Goal: Transaction & Acquisition: Obtain resource

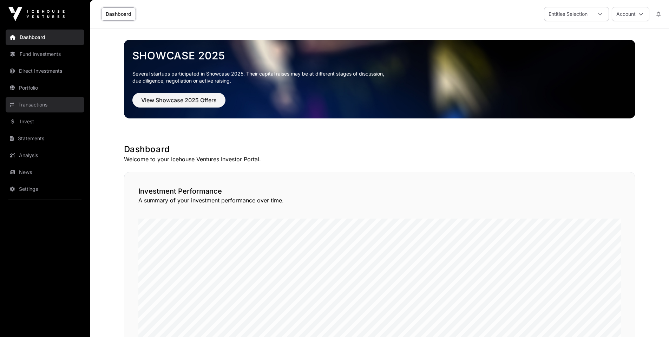
click at [39, 105] on link "Transactions" at bounding box center [45, 104] width 79 height 15
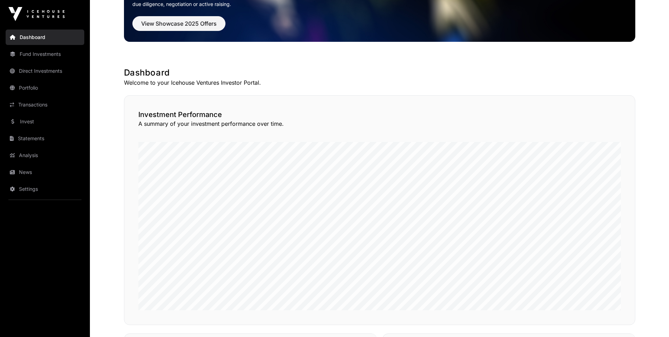
scroll to position [35, 0]
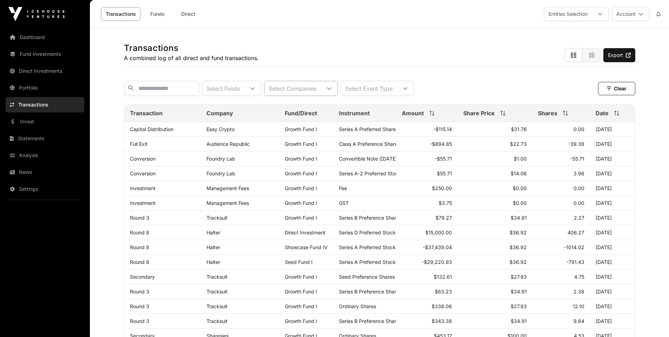
click at [331, 91] on icon at bounding box center [328, 88] width 5 height 5
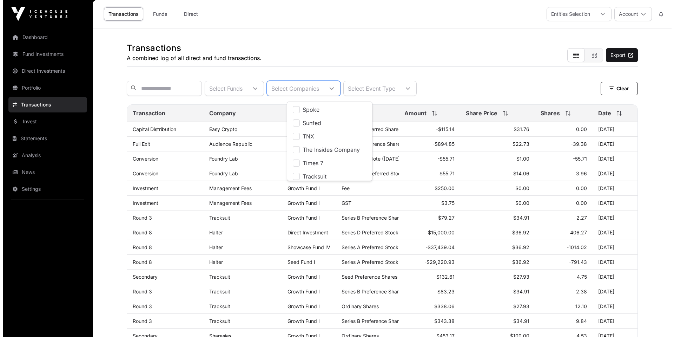
scroll to position [871, 0]
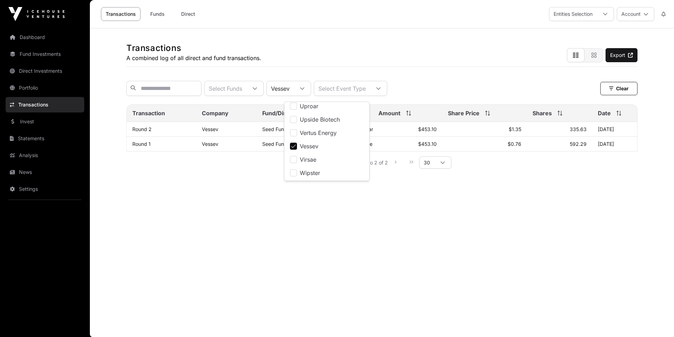
click at [242, 229] on main "Transactions A combined log of all direct and fund transactions. Export Select …" at bounding box center [382, 182] width 584 height 308
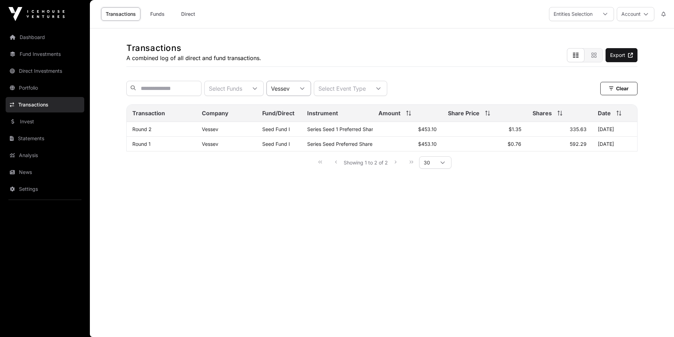
click at [305, 90] on icon at bounding box center [302, 88] width 5 height 5
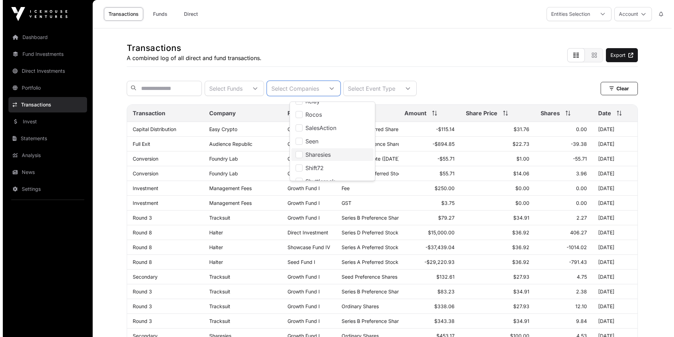
scroll to position [667, 0]
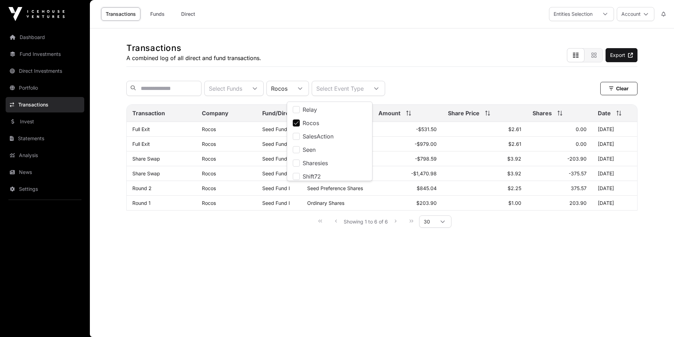
click at [250, 258] on main "Transactions A combined log of all direct and fund transactions. Export Select …" at bounding box center [382, 182] width 584 height 308
click at [617, 115] on icon at bounding box center [618, 113] width 5 height 5
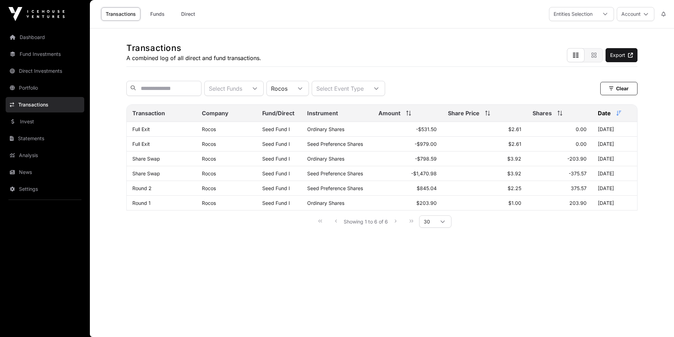
click at [616, 115] on icon at bounding box center [618, 113] width 5 height 5
click at [303, 91] on icon at bounding box center [300, 88] width 5 height 5
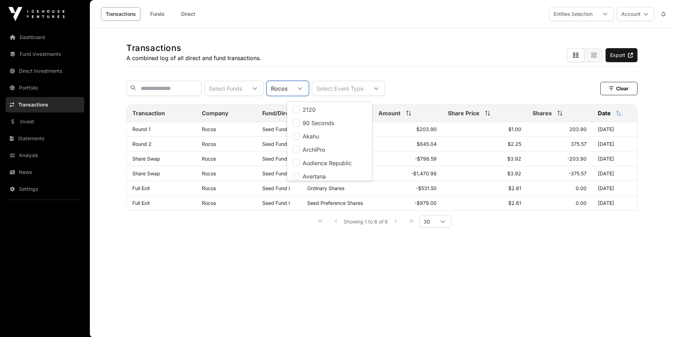
scroll to position [616, 0]
click at [303, 90] on icon at bounding box center [300, 88] width 5 height 5
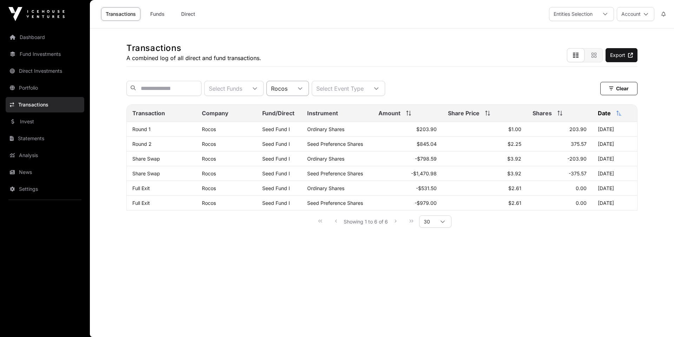
click at [303, 90] on icon at bounding box center [300, 88] width 5 height 5
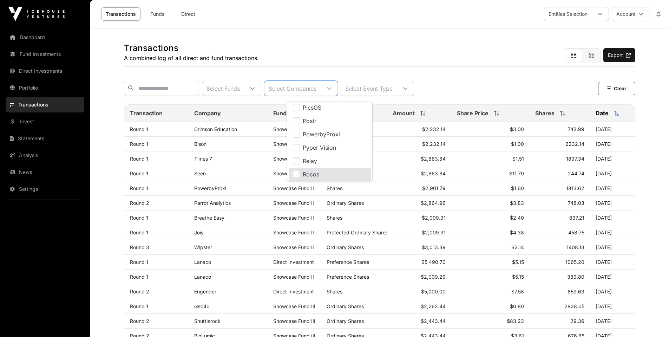
click at [471, 91] on div "Select Funds Select Companies Select Event Type Clear" at bounding box center [379, 88] width 511 height 15
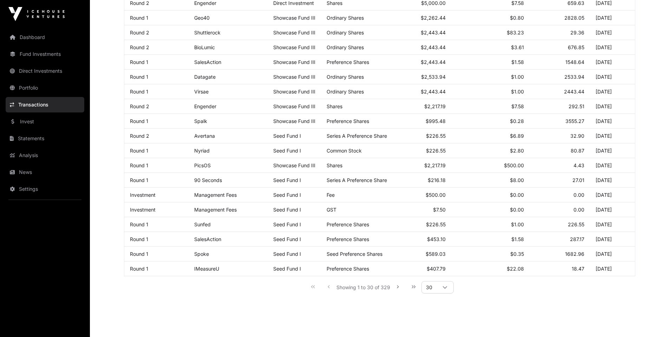
scroll to position [295, 0]
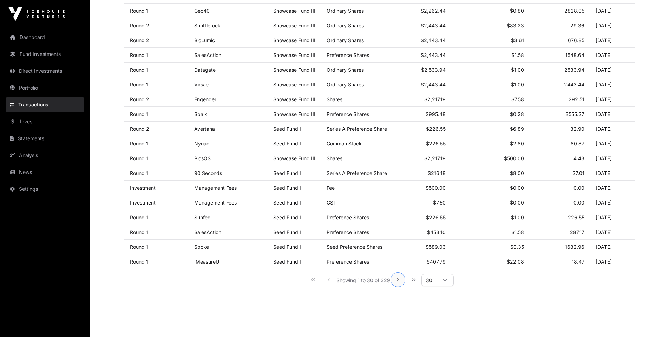
click at [397, 282] on icon "Next Page" at bounding box center [397, 279] width 5 height 5
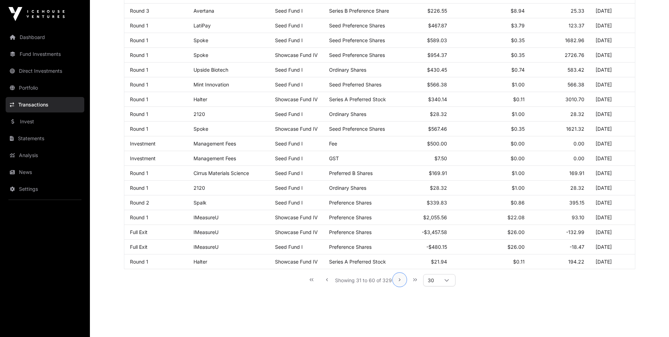
click at [398, 282] on icon "Next Page" at bounding box center [399, 279] width 5 height 5
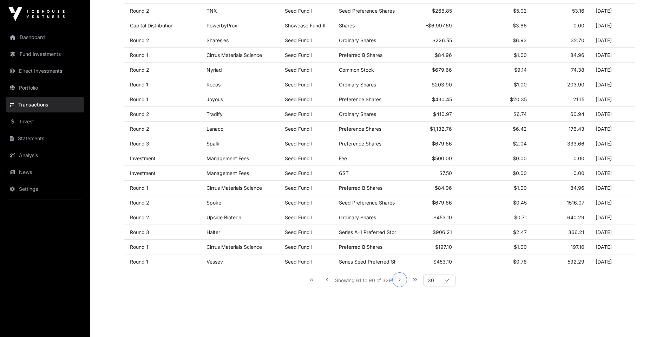
click at [397, 282] on icon "Next Page" at bounding box center [399, 279] width 5 height 5
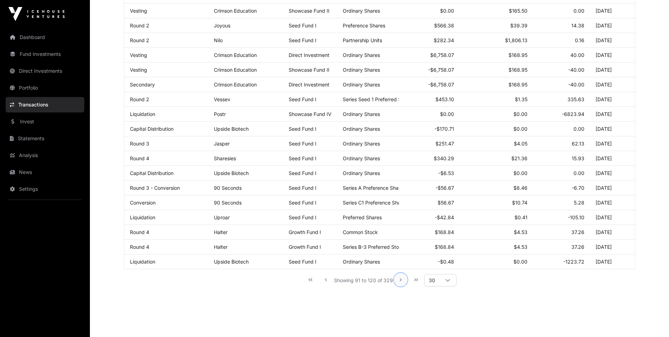
click at [397, 284] on button "Next Page" at bounding box center [401, 279] width 14 height 14
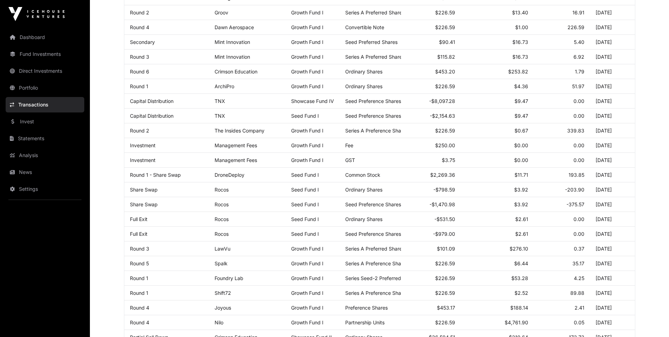
scroll to position [0, 0]
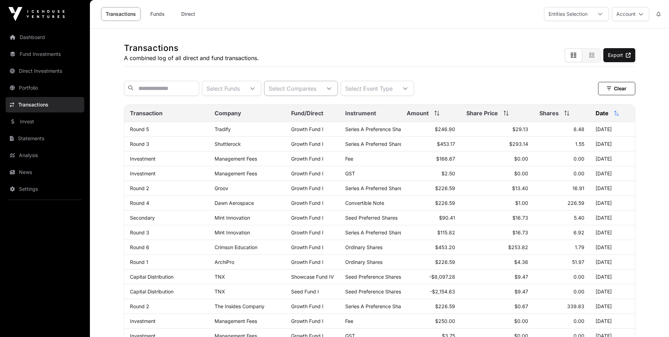
click at [331, 89] on icon at bounding box center [328, 88] width 5 height 5
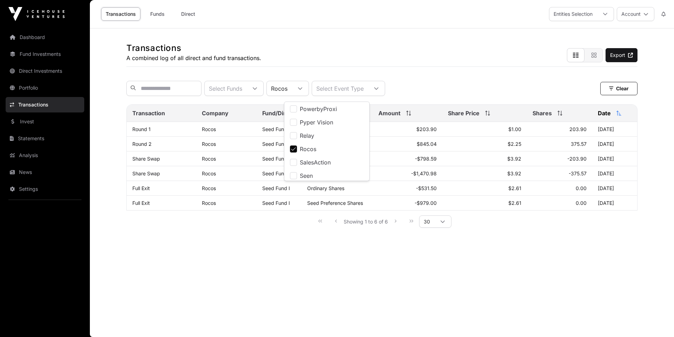
click at [530, 277] on main "Transactions A combined log of all direct and fund transactions. Export Select …" at bounding box center [382, 182] width 584 height 308
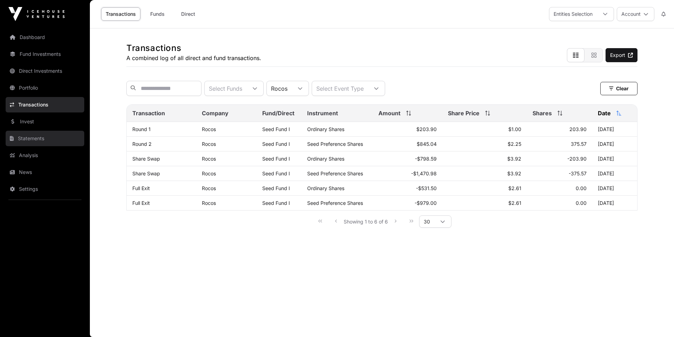
click at [30, 139] on link "Statements" at bounding box center [45, 138] width 79 height 15
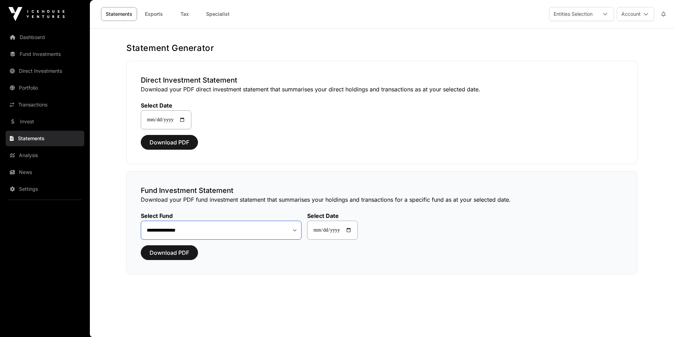
click at [296, 230] on select "**********" at bounding box center [221, 229] width 161 height 19
select select "**"
click at [141, 220] on select "**********" at bounding box center [221, 229] width 161 height 19
click at [355, 232] on input "**********" at bounding box center [332, 229] width 51 height 19
type input "**********"
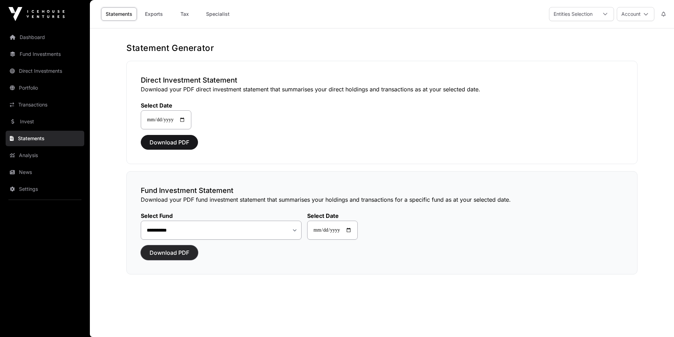
click at [181, 251] on span "Download PDF" at bounding box center [170, 252] width 40 height 8
click at [39, 108] on link "Transactions" at bounding box center [45, 104] width 79 height 15
click at [26, 102] on link "Transactions" at bounding box center [45, 104] width 79 height 15
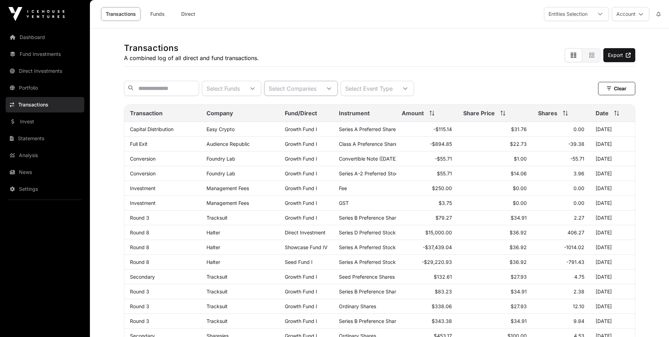
click at [331, 89] on icon at bounding box center [328, 88] width 5 height 5
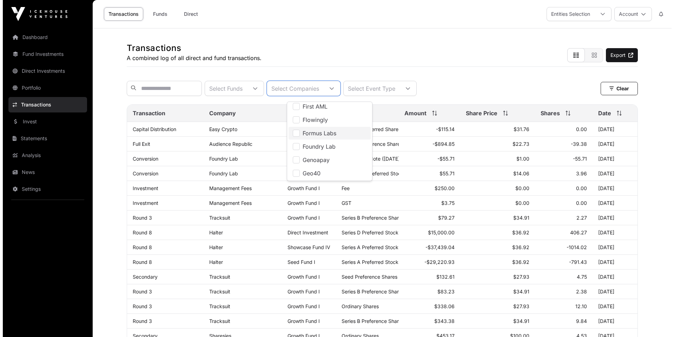
scroll to position [270, 0]
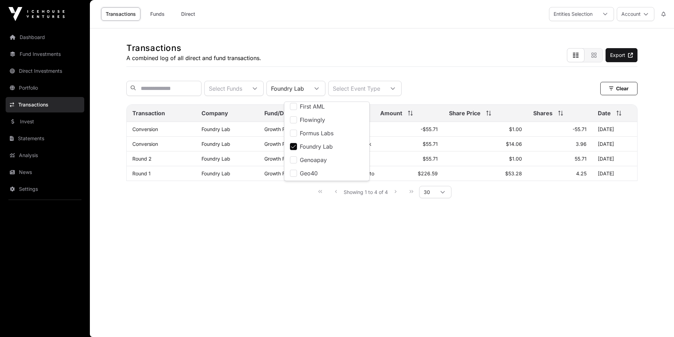
click at [404, 220] on main "Transactions A combined log of all direct and fund transactions. Export Select …" at bounding box center [382, 182] width 584 height 308
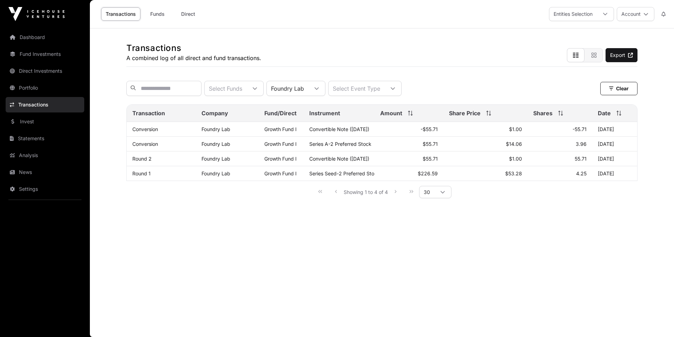
click at [619, 115] on icon at bounding box center [618, 113] width 5 height 5
click at [618, 115] on icon at bounding box center [618, 113] width 5 height 5
